Goal: Navigation & Orientation: Understand site structure

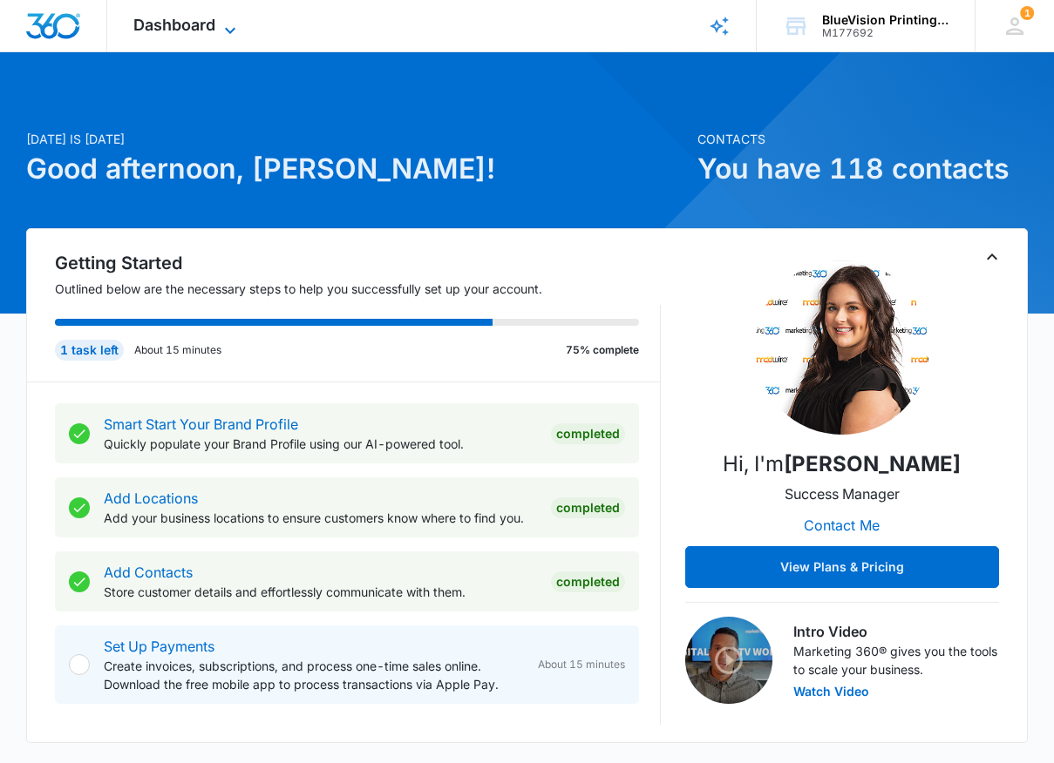
click at [220, 29] on icon at bounding box center [230, 30] width 21 height 21
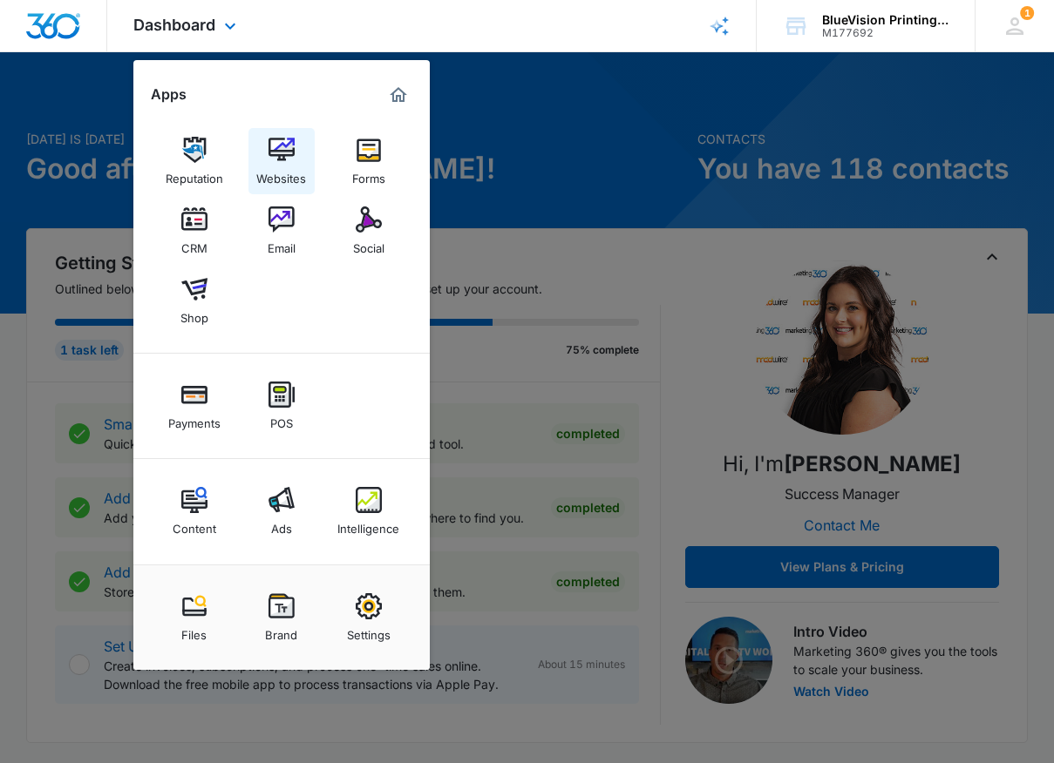
click at [278, 158] on img at bounding box center [281, 150] width 26 height 26
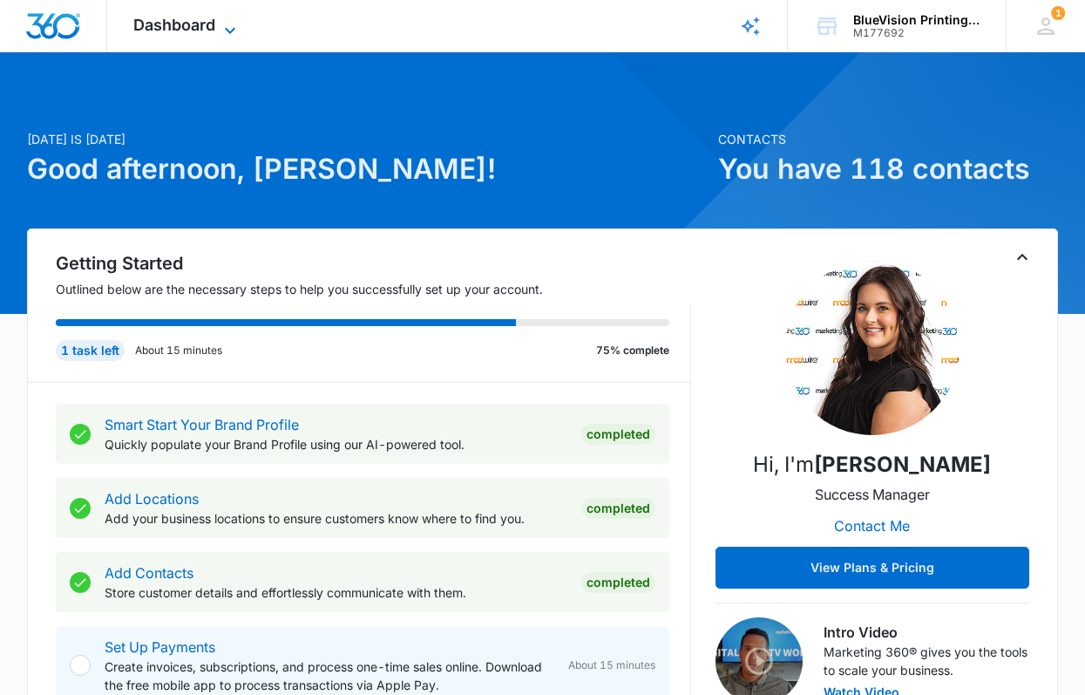
click at [222, 25] on icon at bounding box center [230, 30] width 21 height 21
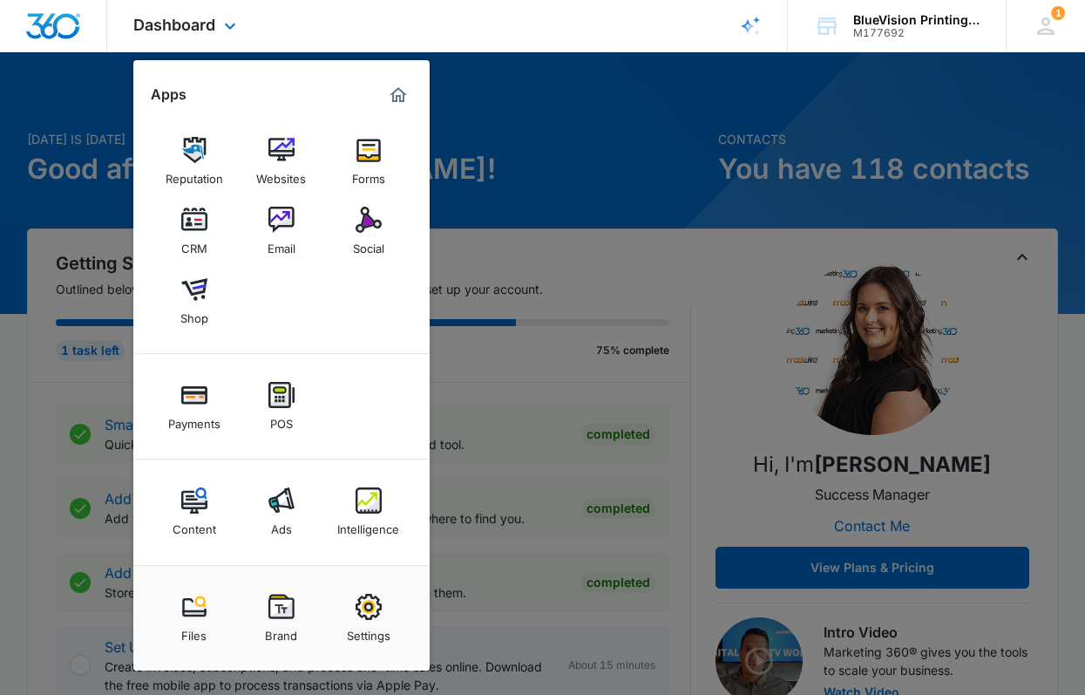
click at [462, 18] on div "Dashboard Apps Reputation Websites Forms CRM Email Social Shop Payments POS Con…" at bounding box center [542, 26] width 1085 height 52
click at [308, 26] on div "Dashboard Apps Reputation Websites Forms CRM Email Social Shop Payments POS Con…" at bounding box center [542, 26] width 1085 height 52
click at [15, 31] on div at bounding box center [53, 25] width 107 height 51
click at [542, 202] on div at bounding box center [542, 347] width 1085 height 695
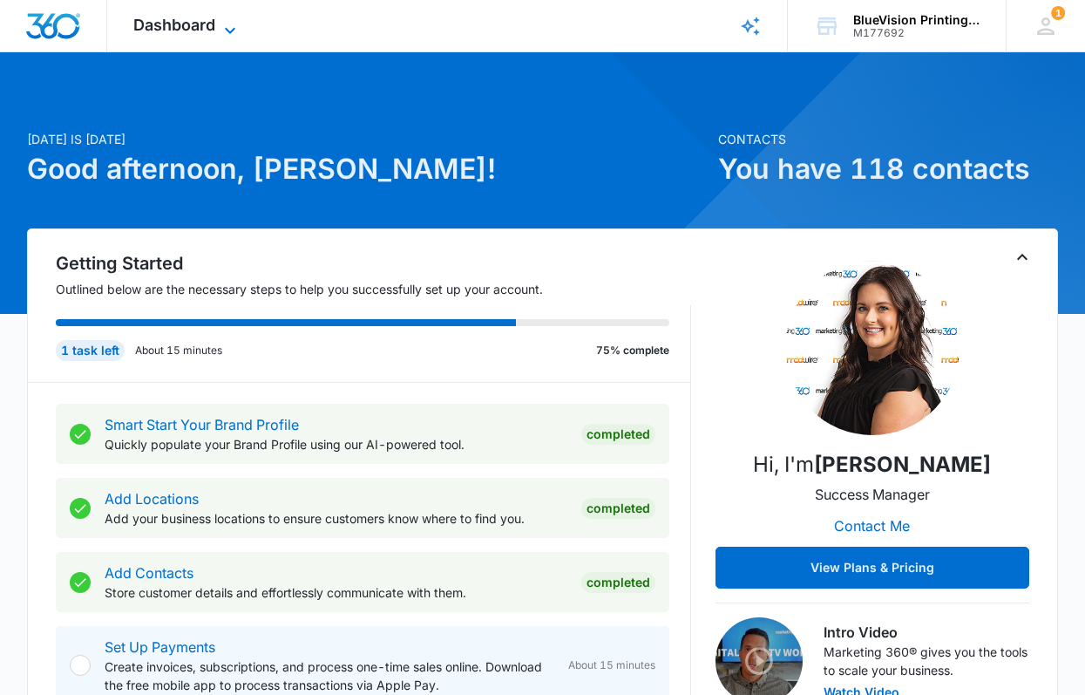
click at [227, 24] on icon at bounding box center [230, 30] width 21 height 21
